Goal: Use online tool/utility: Utilize a website feature to perform a specific function

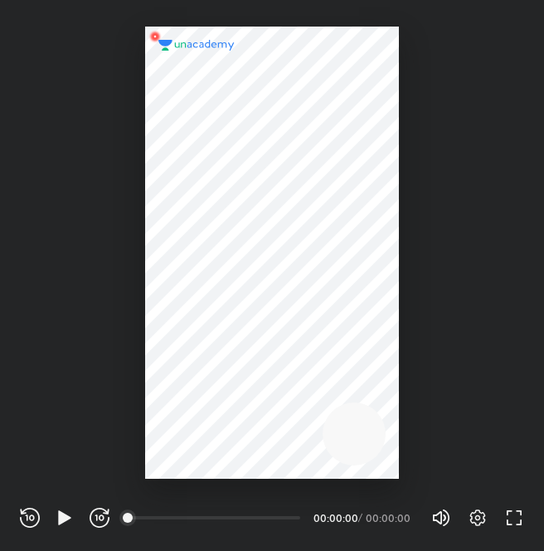
scroll to position [551, 544]
click at [61, 516] on icon "button" at bounding box center [64, 517] width 12 height 14
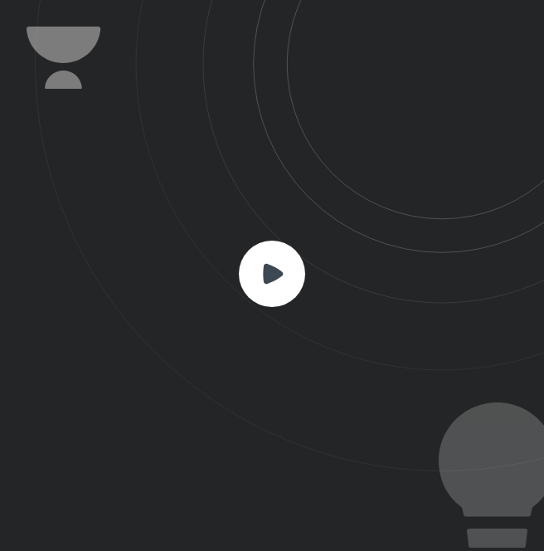
click at [307, 319] on icon at bounding box center [289, 235] width 509 height 471
drag, startPoint x: 307, startPoint y: 319, endPoint x: 295, endPoint y: 298, distance: 24.9
click at [295, 297] on div at bounding box center [272, 275] width 544 height 551
click at [295, 298] on icon at bounding box center [272, 274] width 66 height 66
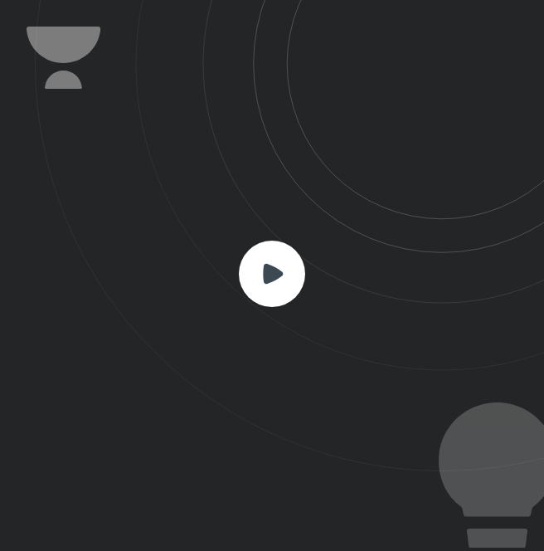
click at [295, 298] on icon at bounding box center [272, 274] width 66 height 66
click at [276, 288] on rect at bounding box center [272, 274] width 66 height 66
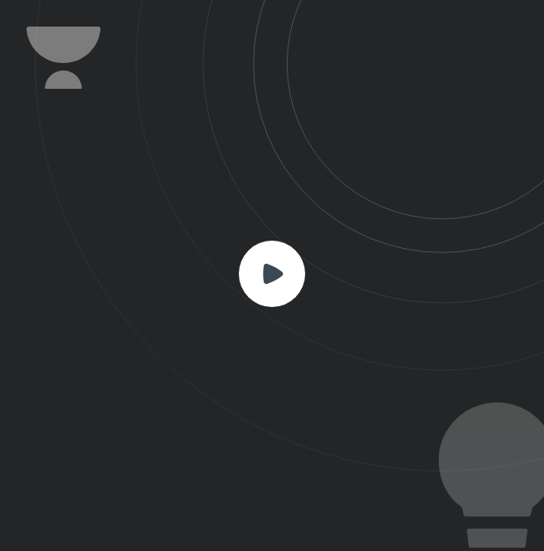
click at [276, 288] on rect at bounding box center [272, 274] width 66 height 66
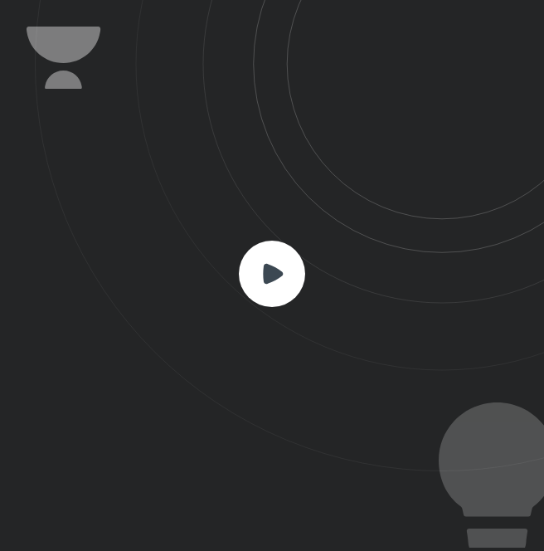
click at [276, 288] on rect at bounding box center [272, 274] width 66 height 66
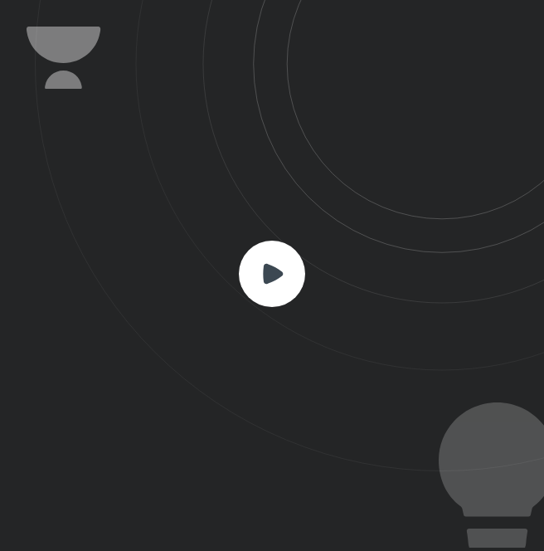
click at [276, 288] on rect at bounding box center [272, 274] width 66 height 66
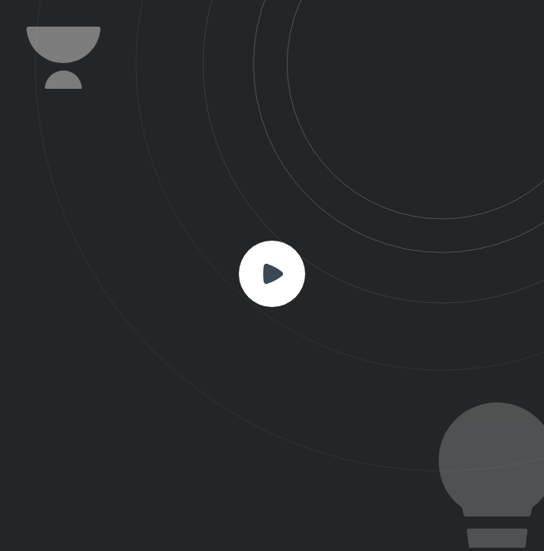
click at [276, 288] on rect at bounding box center [272, 274] width 66 height 66
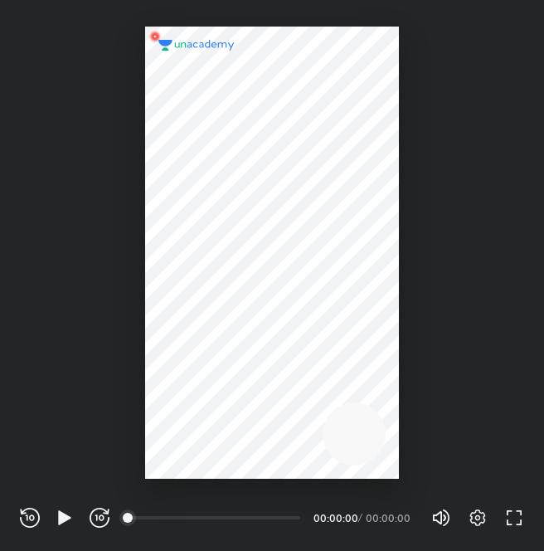
scroll to position [551, 544]
click at [62, 515] on icon "button" at bounding box center [64, 517] width 12 height 14
click at [37, 53] on div at bounding box center [272, 239] width 544 height 479
